Goal: Information Seeking & Learning: Check status

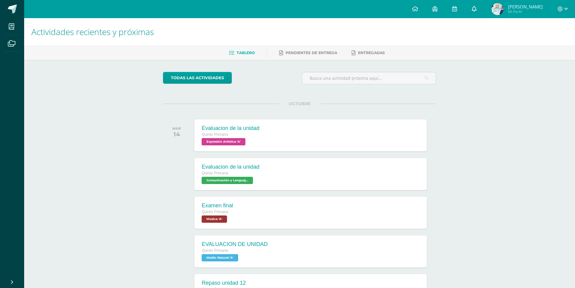
click at [477, 12] on span at bounding box center [474, 9] width 5 height 7
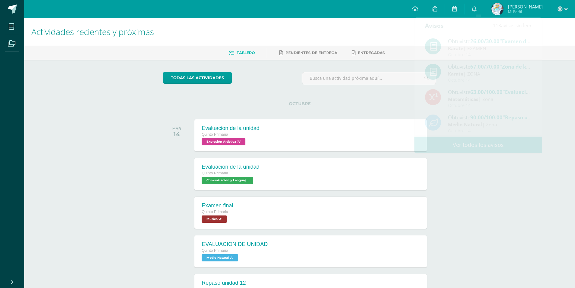
click at [389, 68] on div "todas las Actividades No tienes actividades Échale un vistazo a los demás perío…" at bounding box center [300, 221] width 298 height 323
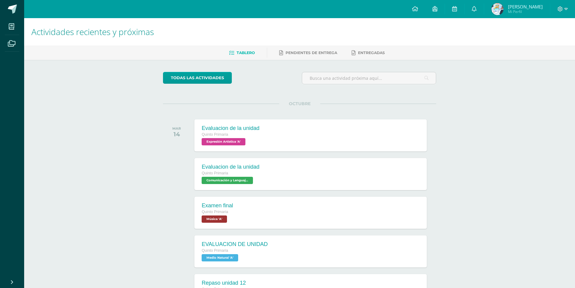
click at [478, 18] on h1 "Actividades recientes y próximas" at bounding box center [299, 31] width 537 height 27
click at [483, 9] on link at bounding box center [474, 9] width 19 height 18
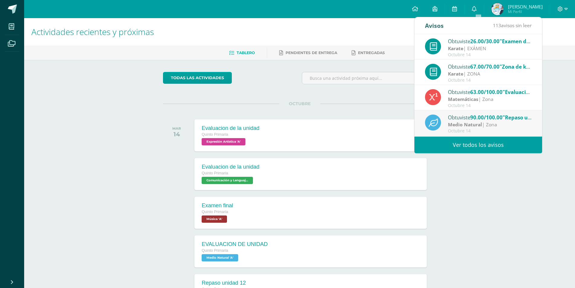
click at [468, 44] on div "Obtuviste 26.00/30.00 "Examen de Karate" en Karate" at bounding box center [490, 41] width 84 height 8
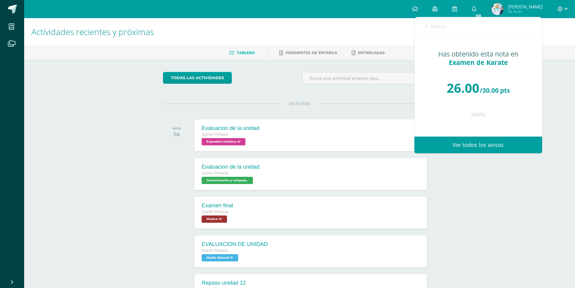
drag, startPoint x: 418, startPoint y: 24, endPoint x: 430, endPoint y: 24, distance: 12.1
click at [430, 24] on div "Avisos 113 avisos sin leer Avisos" at bounding box center [479, 25] width 128 height 17
click at [430, 24] on link "Avisos" at bounding box center [436, 25] width 22 height 17
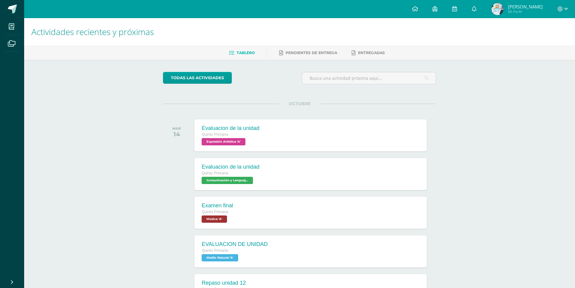
click at [333, 44] on h1 "Actividades recientes y próximas" at bounding box center [299, 31] width 537 height 27
click at [545, 14] on link "Raúl Alejandro Mi Perfil" at bounding box center [518, 9] width 66 height 18
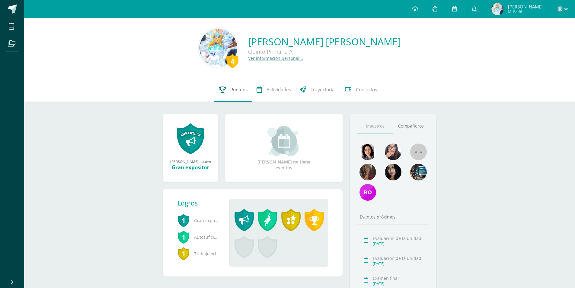
click at [230, 90] on span "Punteos" at bounding box center [238, 89] width 17 height 6
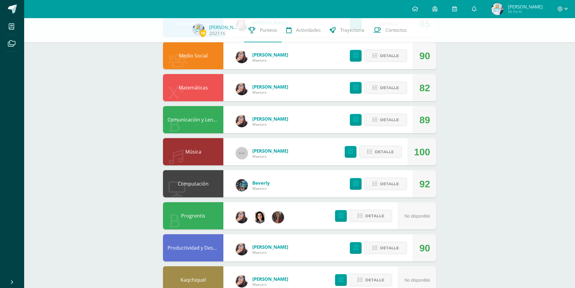
scroll to position [60, 0]
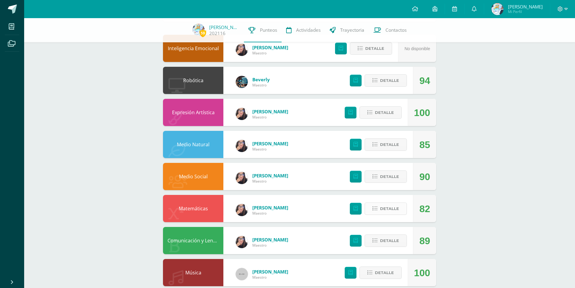
click at [390, 213] on span "Detalle" at bounding box center [389, 208] width 19 height 11
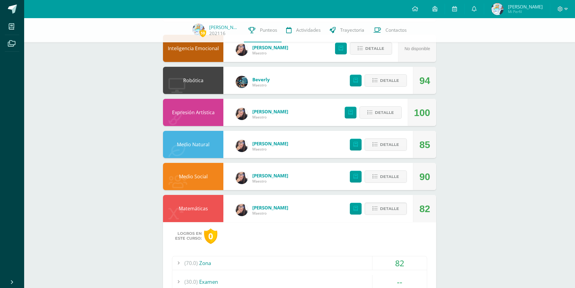
scroll to position [121, 0]
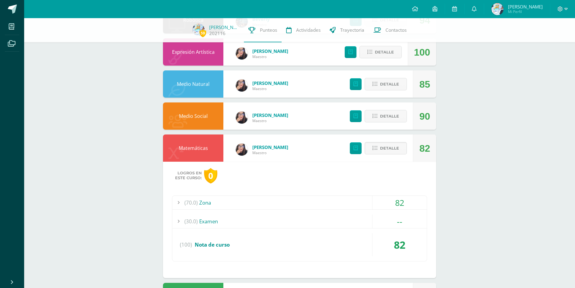
click at [391, 221] on div "--" at bounding box center [400, 221] width 54 height 14
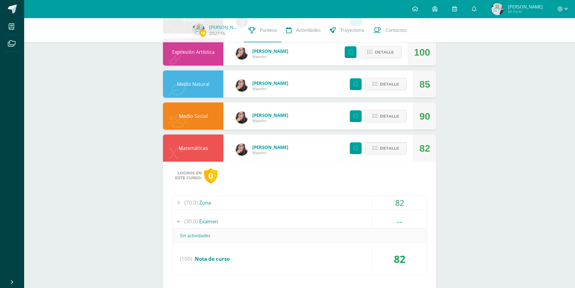
click at [393, 225] on div "--" at bounding box center [400, 221] width 54 height 14
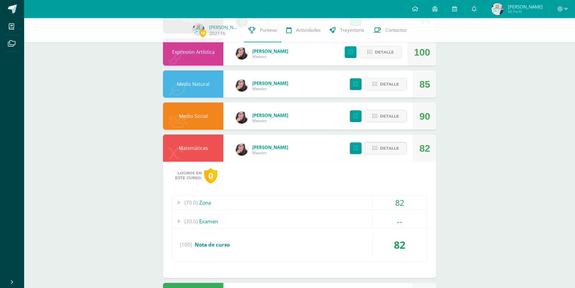
click at [391, 152] on span "Detalle" at bounding box center [389, 148] width 19 height 11
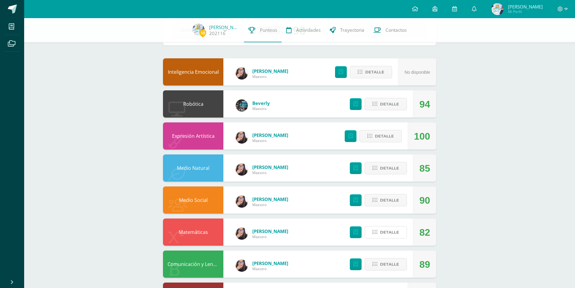
scroll to position [0, 0]
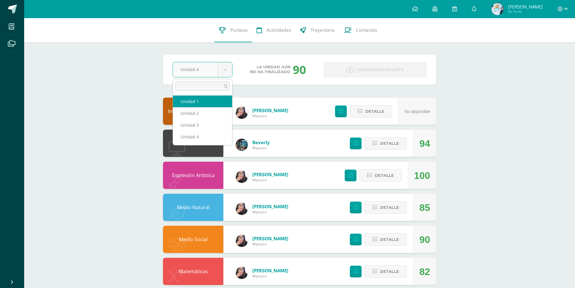
select select "Unidad 1"
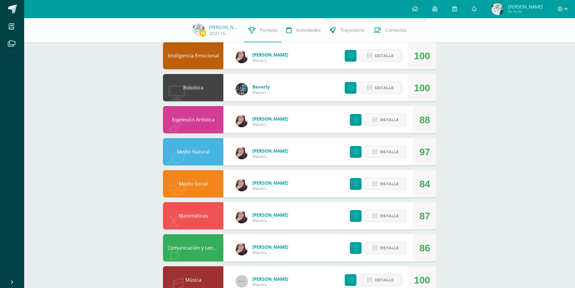
scroll to position [60, 0]
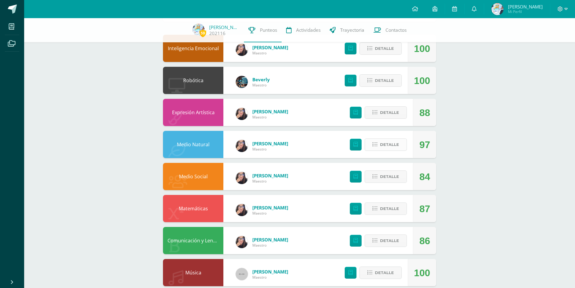
click at [397, 143] on span "Detalle" at bounding box center [389, 144] width 19 height 11
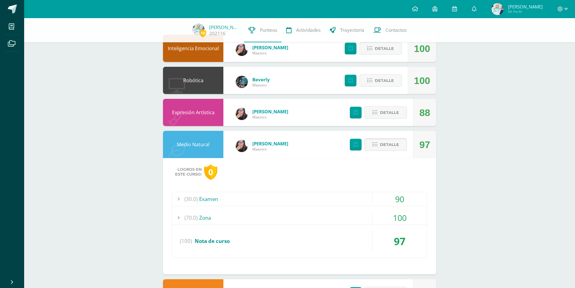
click at [373, 147] on button "Detalle" at bounding box center [386, 144] width 42 height 12
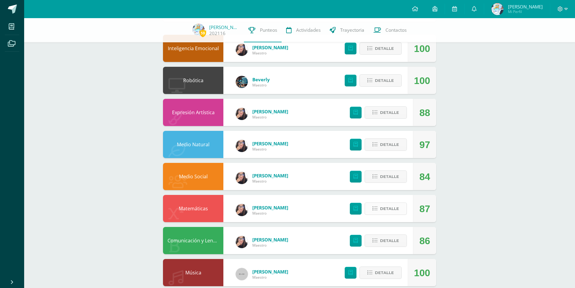
click at [401, 212] on button "Detalle" at bounding box center [386, 208] width 42 height 12
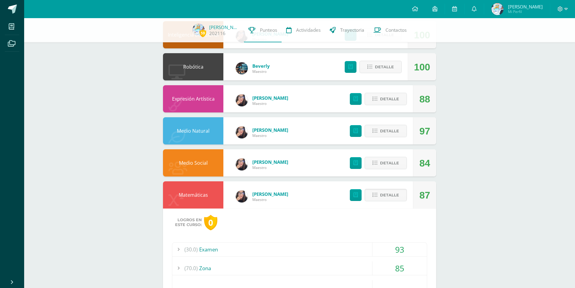
scroll to position [121, 0]
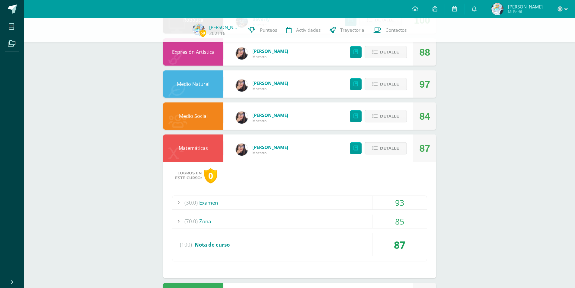
click at [399, 155] on div "Detalle" at bounding box center [377, 147] width 72 height 27
click at [394, 147] on span "Detalle" at bounding box center [389, 148] width 19 height 11
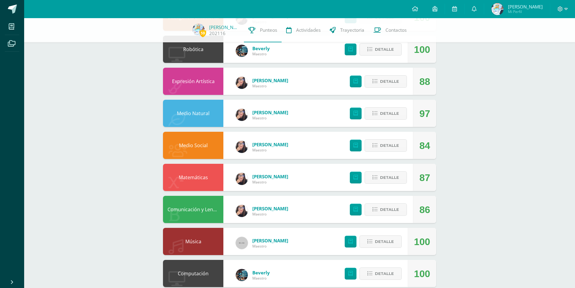
scroll to position [0, 0]
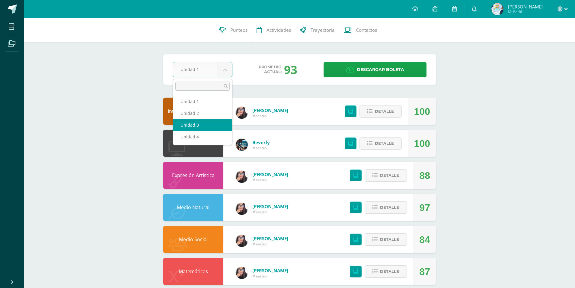
select select "Unidad 3"
